Goal: Information Seeking & Learning: Find specific fact

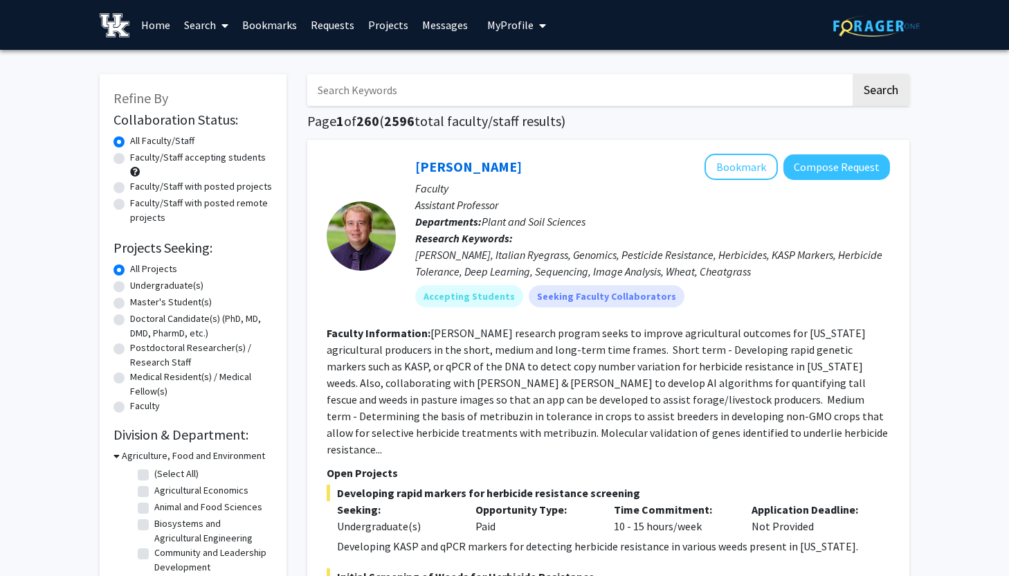
click at [406, 82] on input "Search Keywords" at bounding box center [578, 90] width 543 height 32
click at [852, 74] on button "Search" at bounding box center [880, 90] width 57 height 32
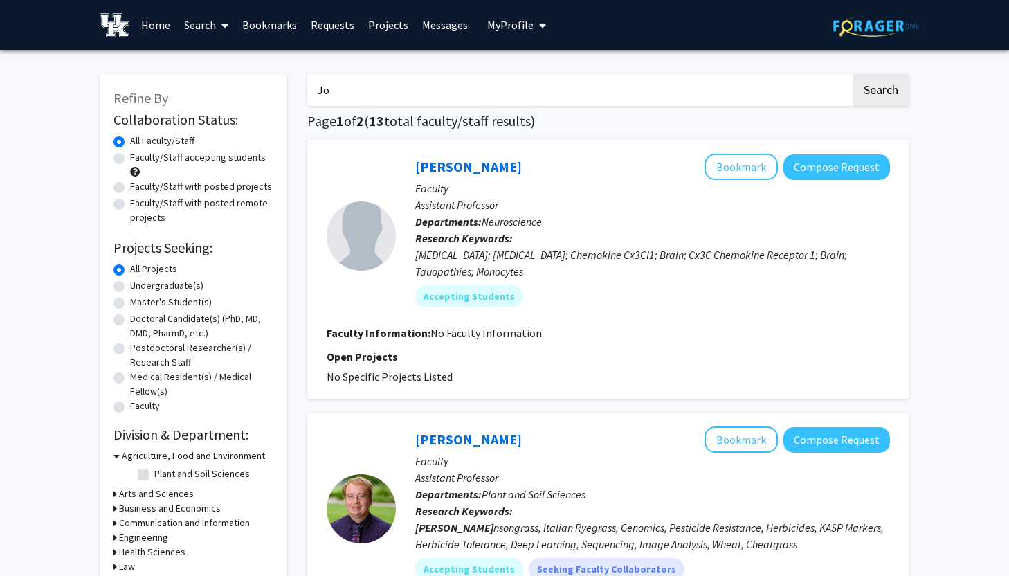
type input "J"
type input "[PERSON_NAME]"
click at [852, 74] on button "Search" at bounding box center [880, 90] width 57 height 32
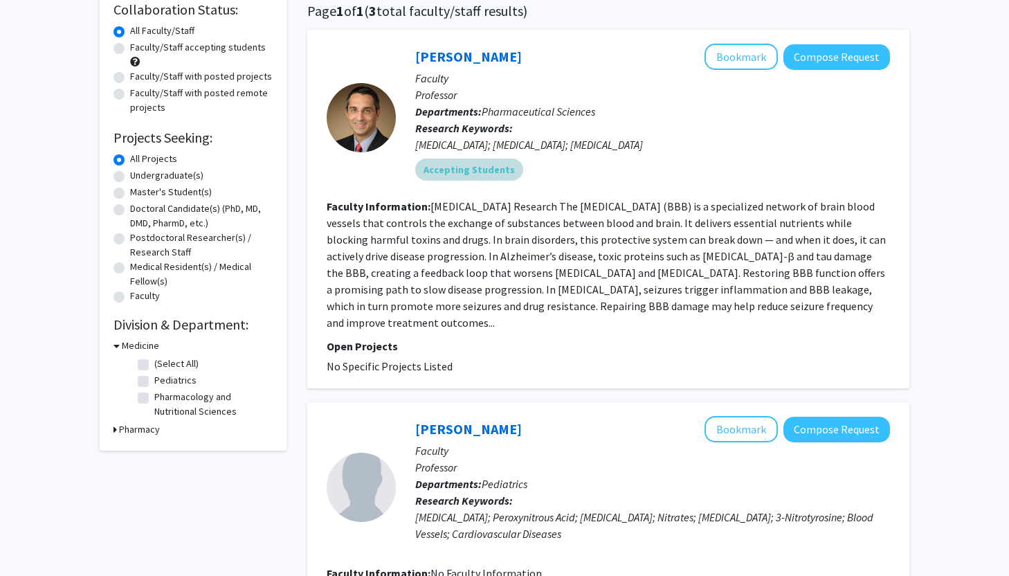
scroll to position [128, 0]
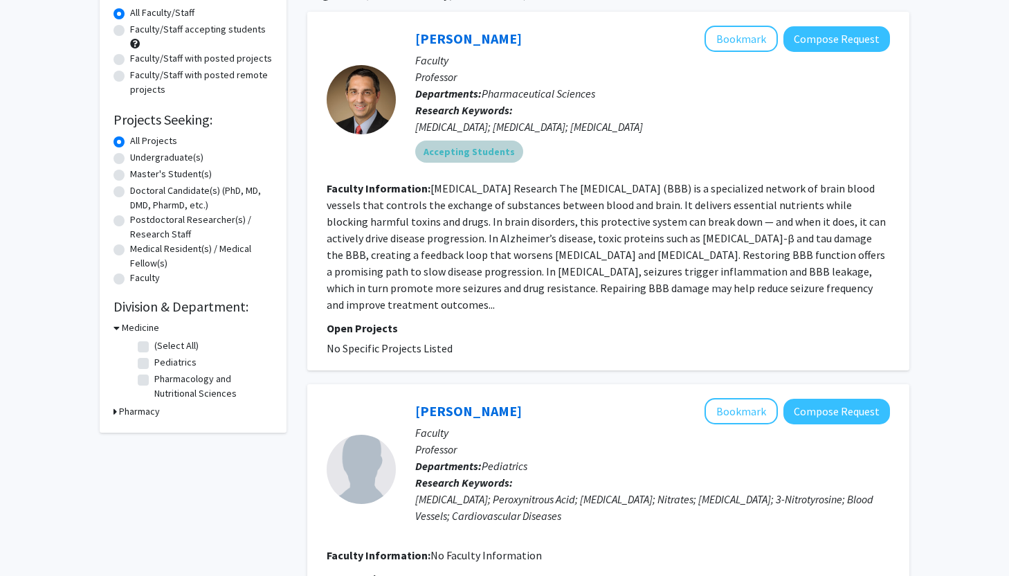
click at [482, 154] on mat-chip "Accepting Students" at bounding box center [469, 151] width 108 height 22
